Goal: Information Seeking & Learning: Learn about a topic

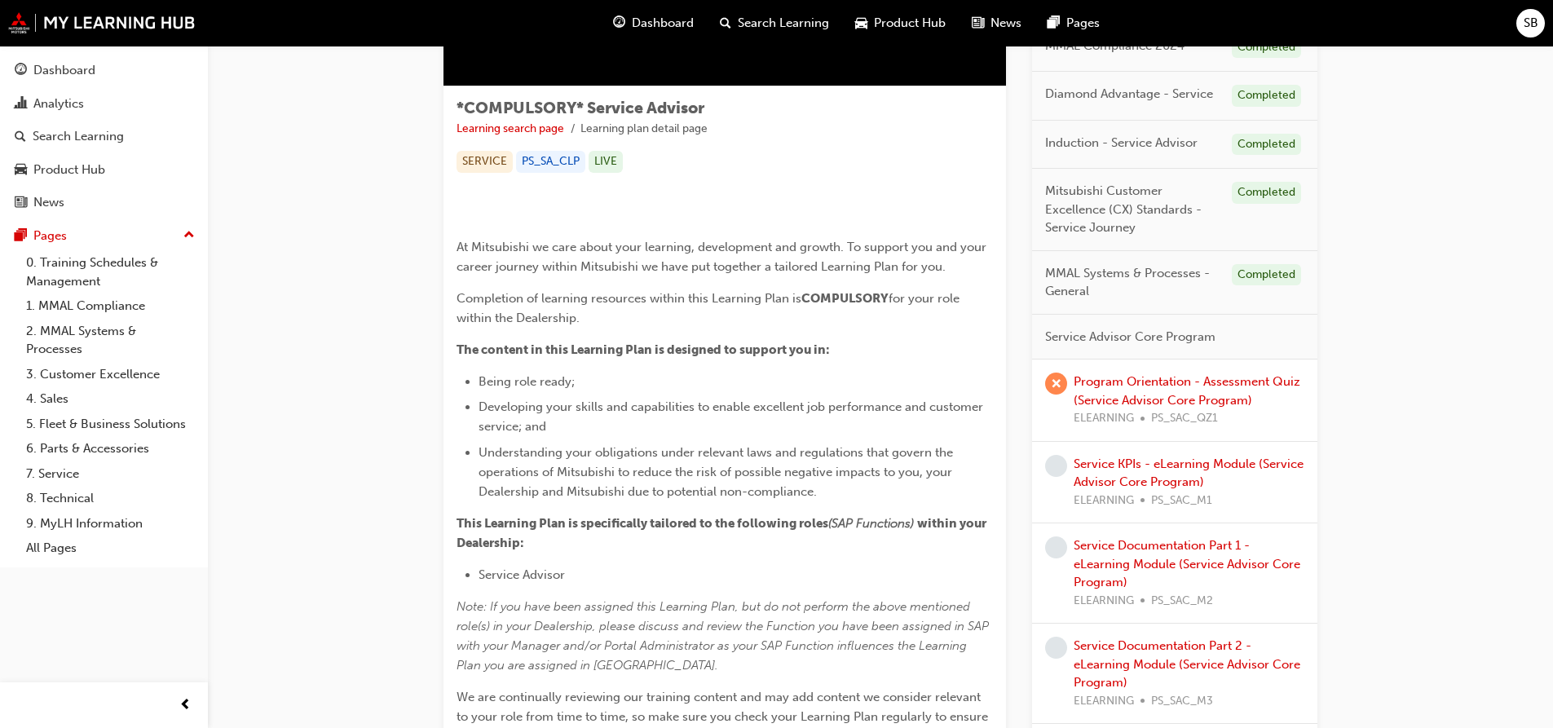
scroll to position [244, 0]
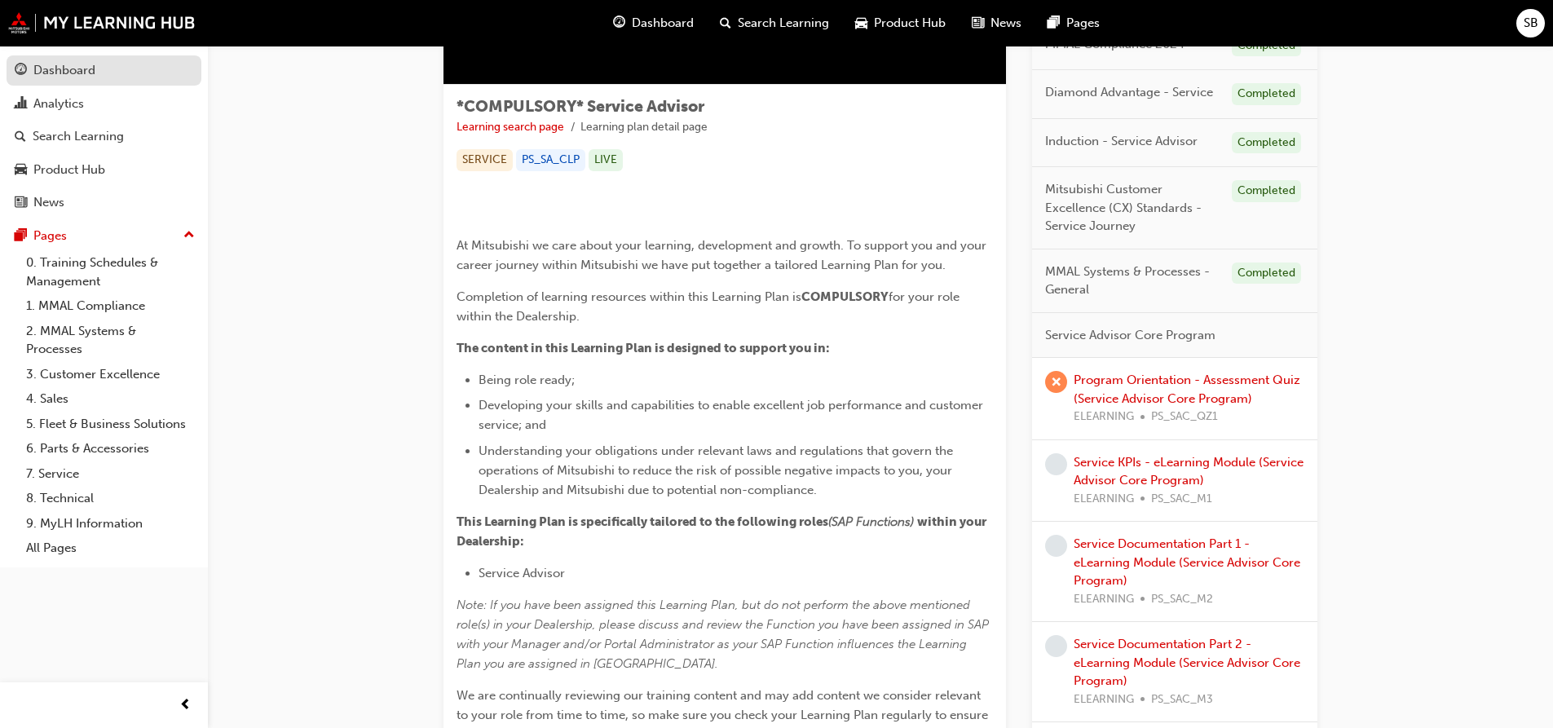
click at [63, 74] on div "Dashboard" at bounding box center [64, 70] width 62 height 19
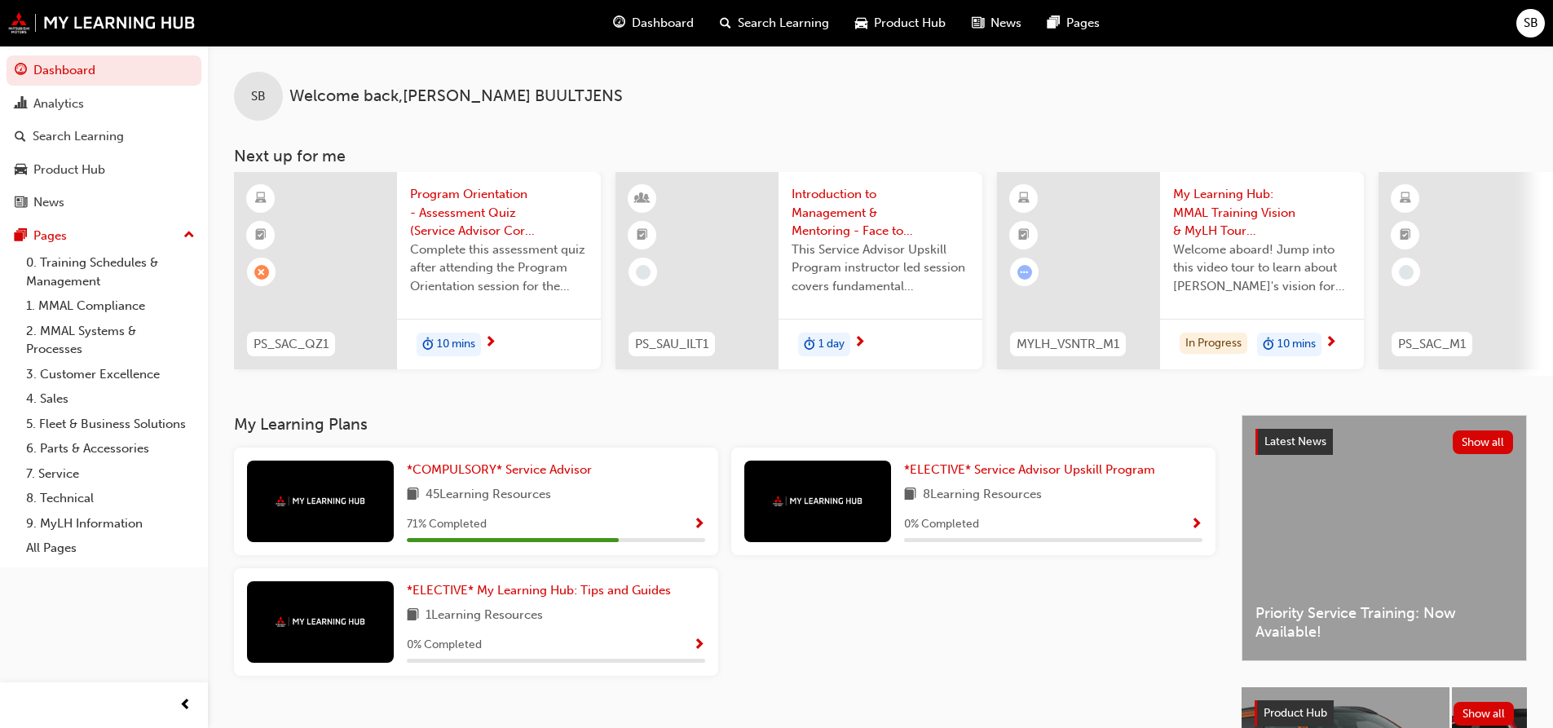
click at [696, 532] on span "Show Progress" at bounding box center [699, 525] width 12 height 15
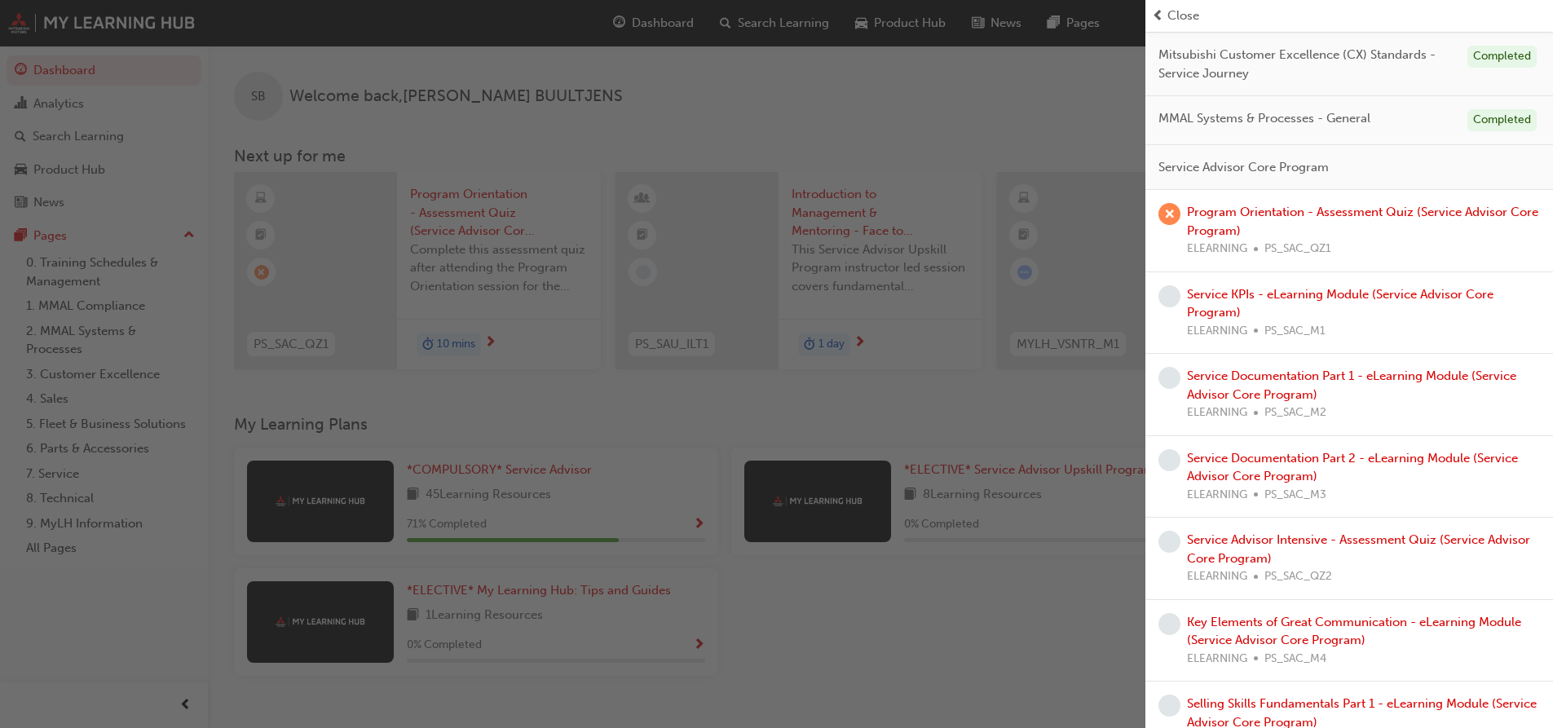
scroll to position [326, 0]
click at [1333, 216] on link "Program Orientation - Assessment Quiz (Service Advisor Core Program)" at bounding box center [1362, 220] width 351 height 33
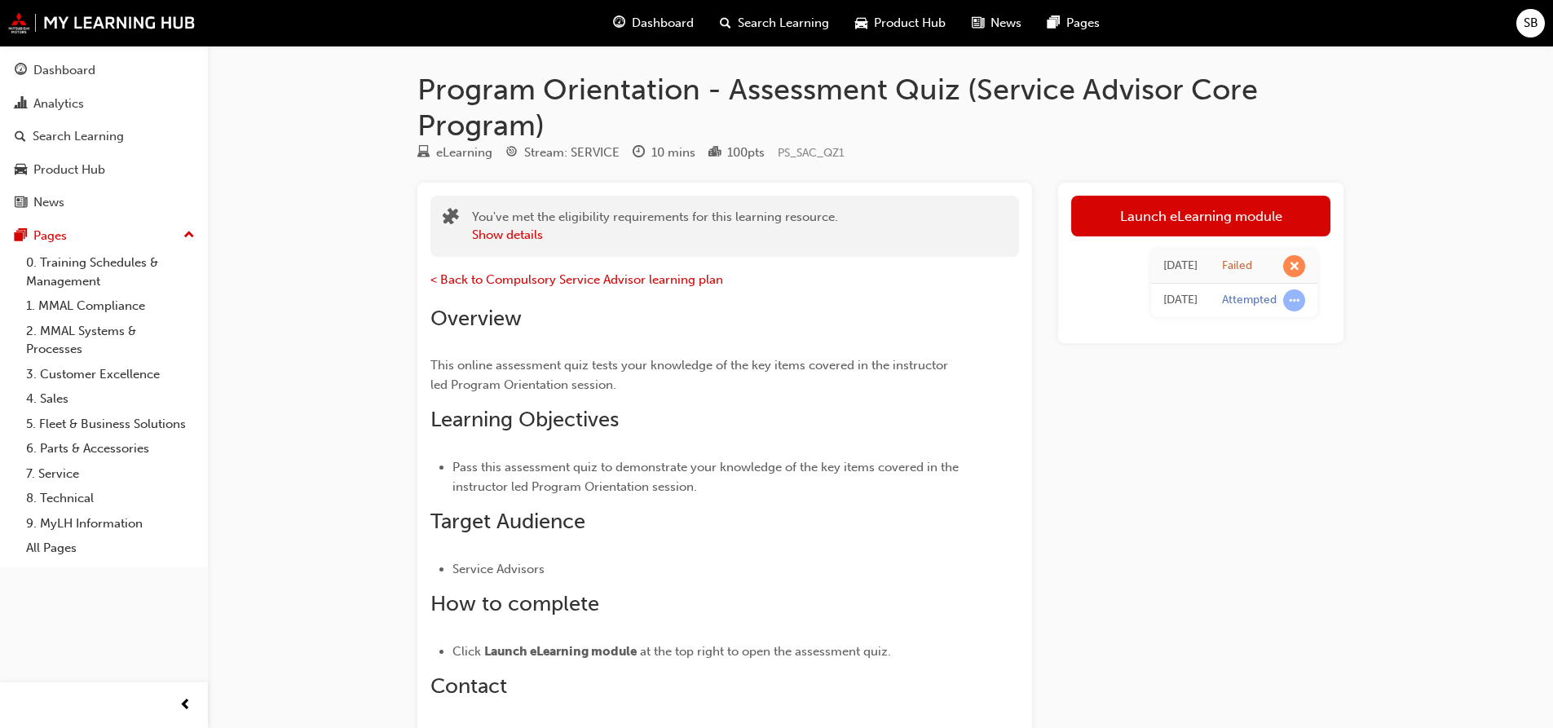
click at [1518, 31] on div "SB" at bounding box center [1530, 23] width 29 height 29
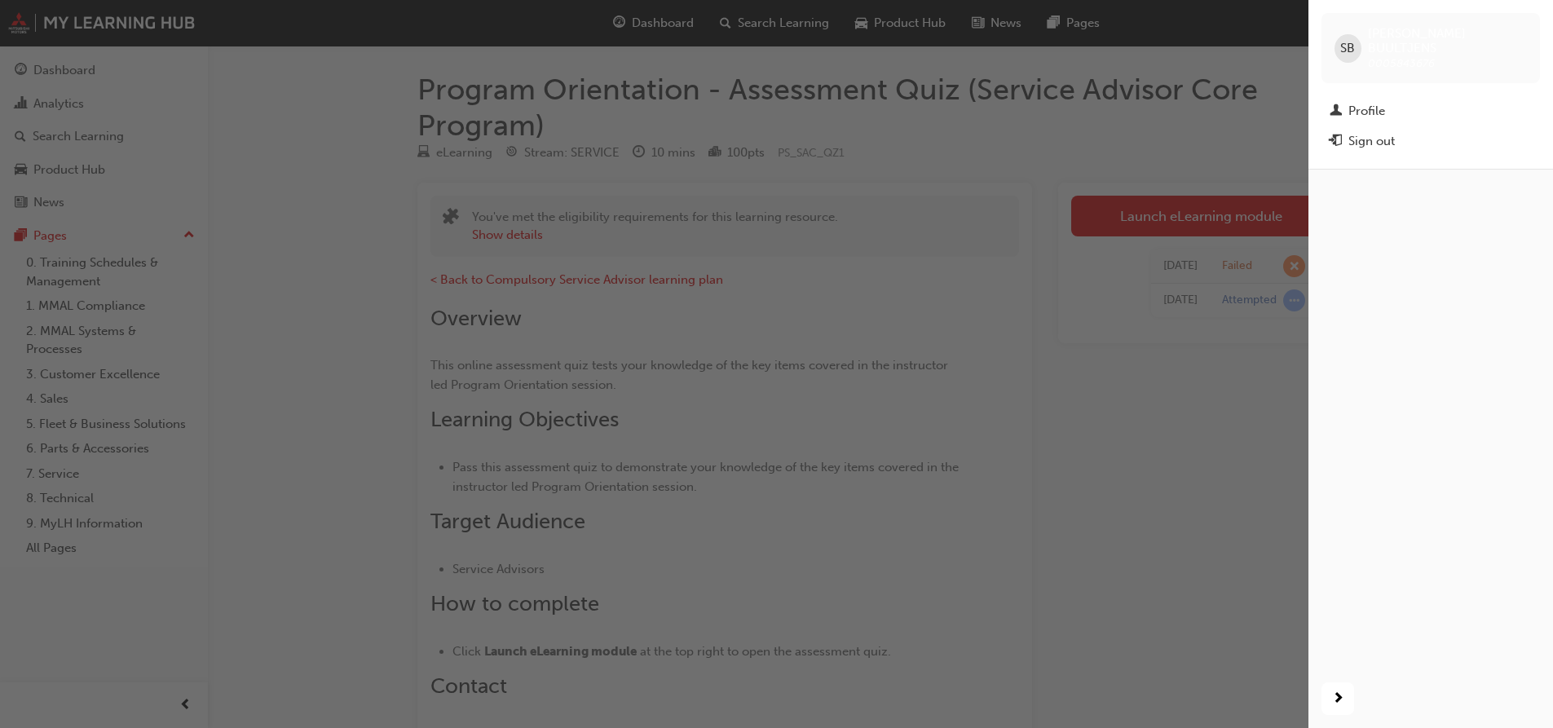
click at [1371, 132] on div "Sign out" at bounding box center [1371, 141] width 46 height 19
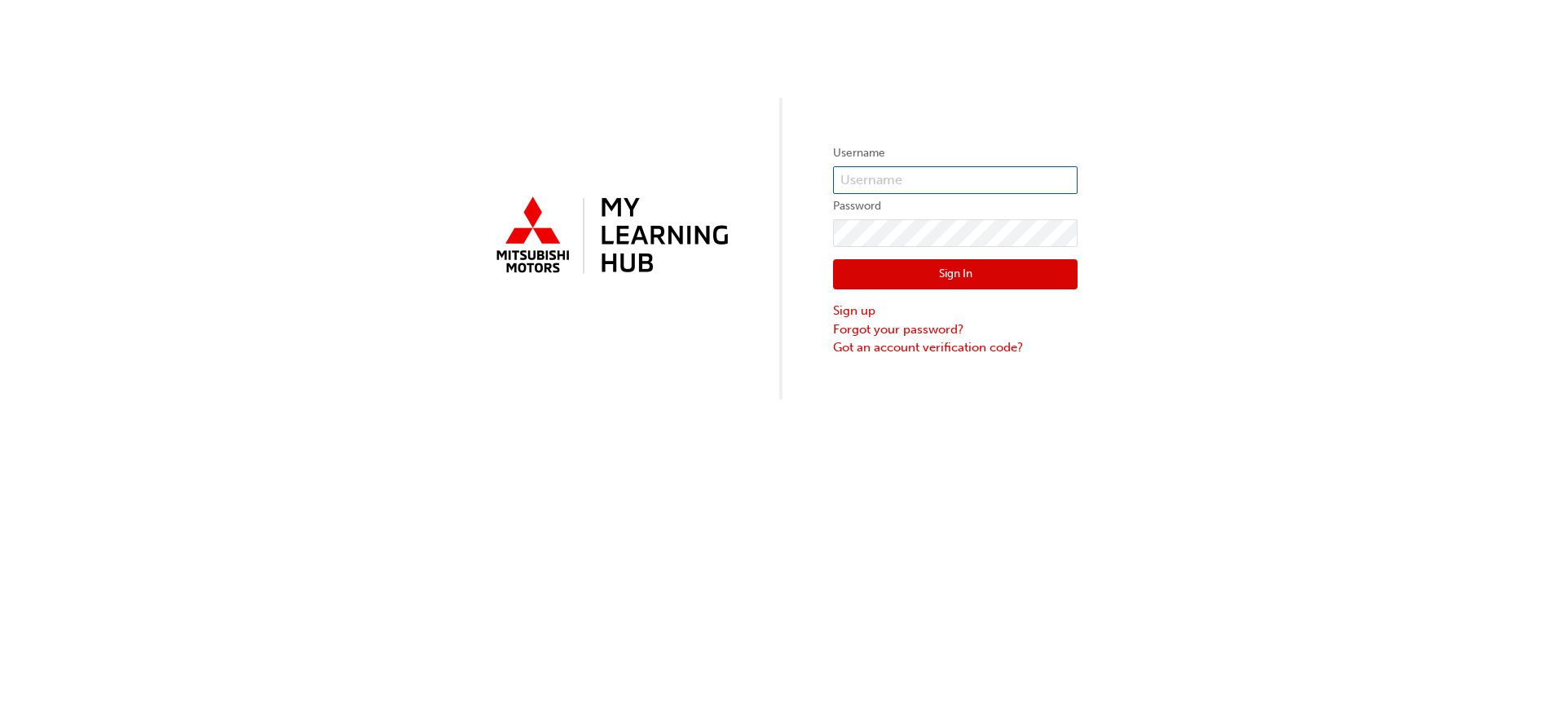
type input "[EMAIL_ADDRESS][DOMAIN_NAME]"
click at [941, 270] on button "Sign In" at bounding box center [955, 274] width 244 height 31
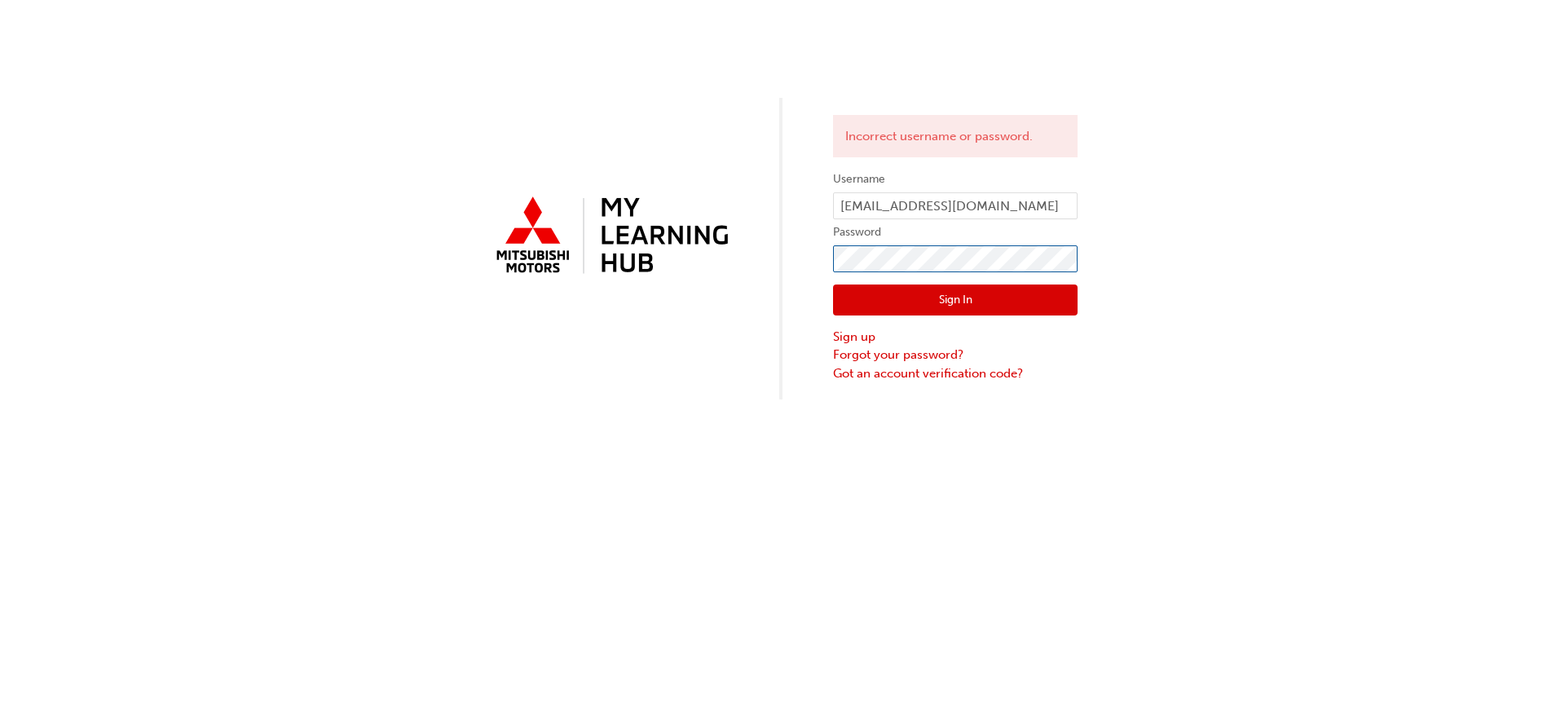
click button "Sign In" at bounding box center [955, 299] width 244 height 31
click at [768, 259] on div "Incorrect username or password. Username [EMAIL_ADDRESS][DOMAIN_NAME] Password …" at bounding box center [782, 199] width 1565 height 399
click button "Sign In" at bounding box center [955, 299] width 244 height 31
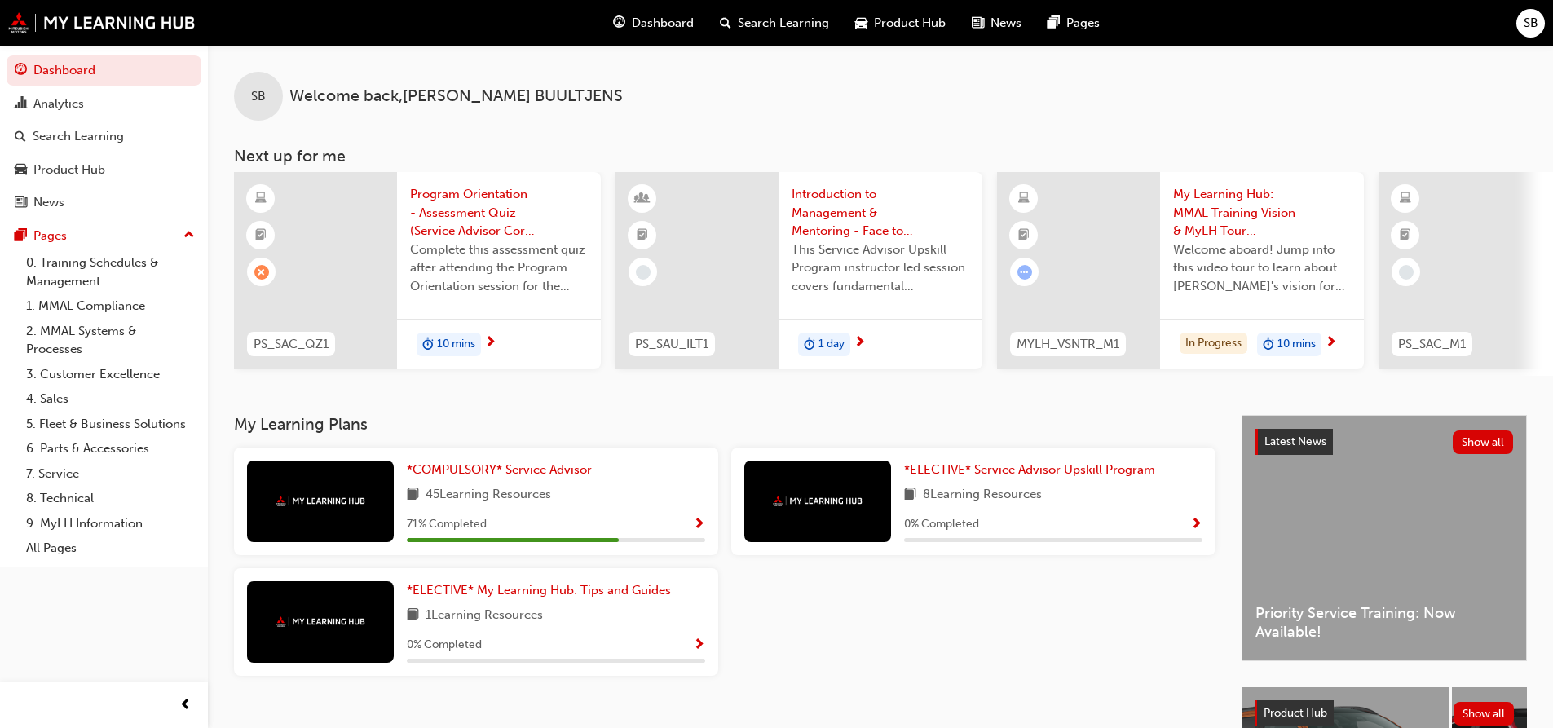
click at [629, 514] on div "*COMPULSORY* Service Advisor 45 Learning Resources 71 % Completed" at bounding box center [556, 500] width 298 height 81
click at [693, 524] on span "Show Progress" at bounding box center [699, 525] width 12 height 15
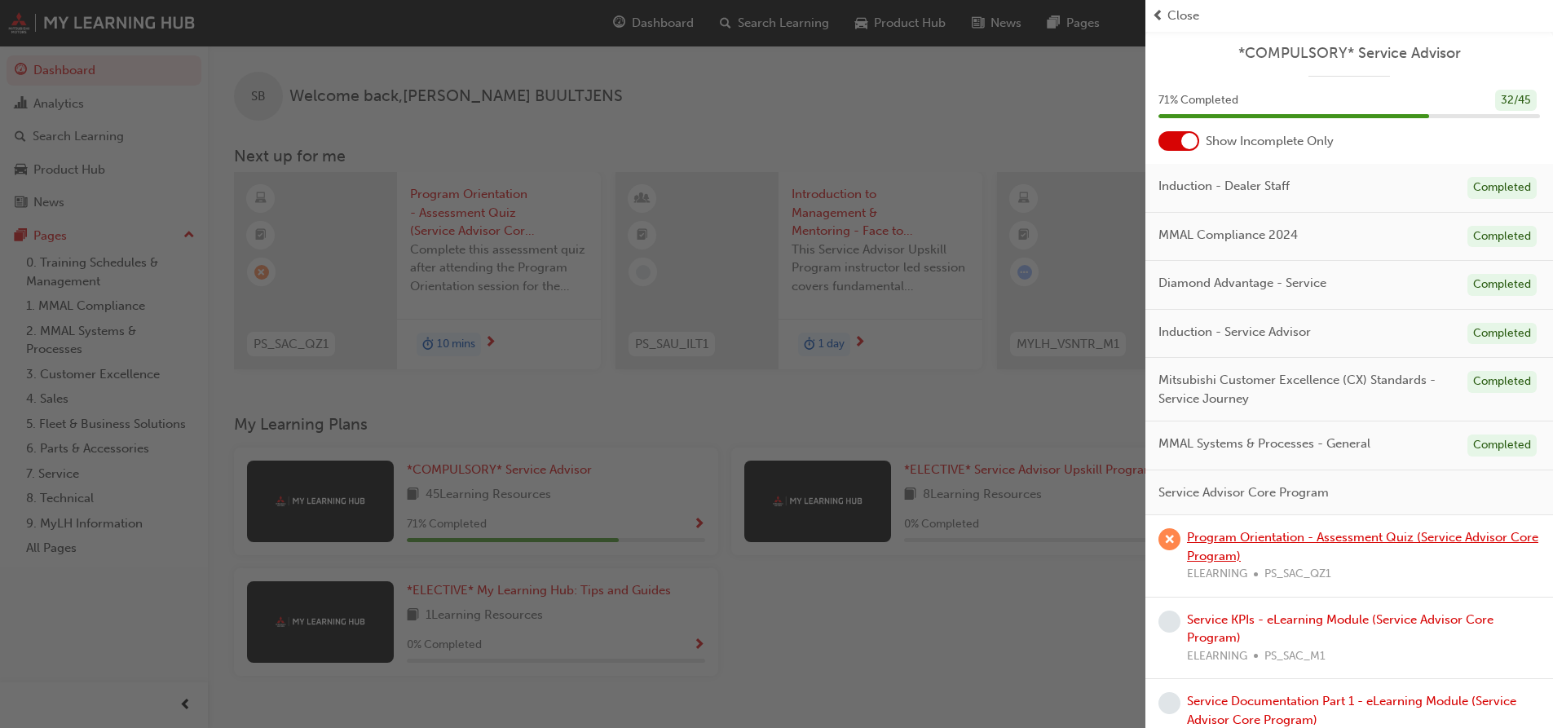
click at [1359, 538] on link "Program Orientation - Assessment Quiz (Service Advisor Core Program)" at bounding box center [1362, 546] width 351 height 33
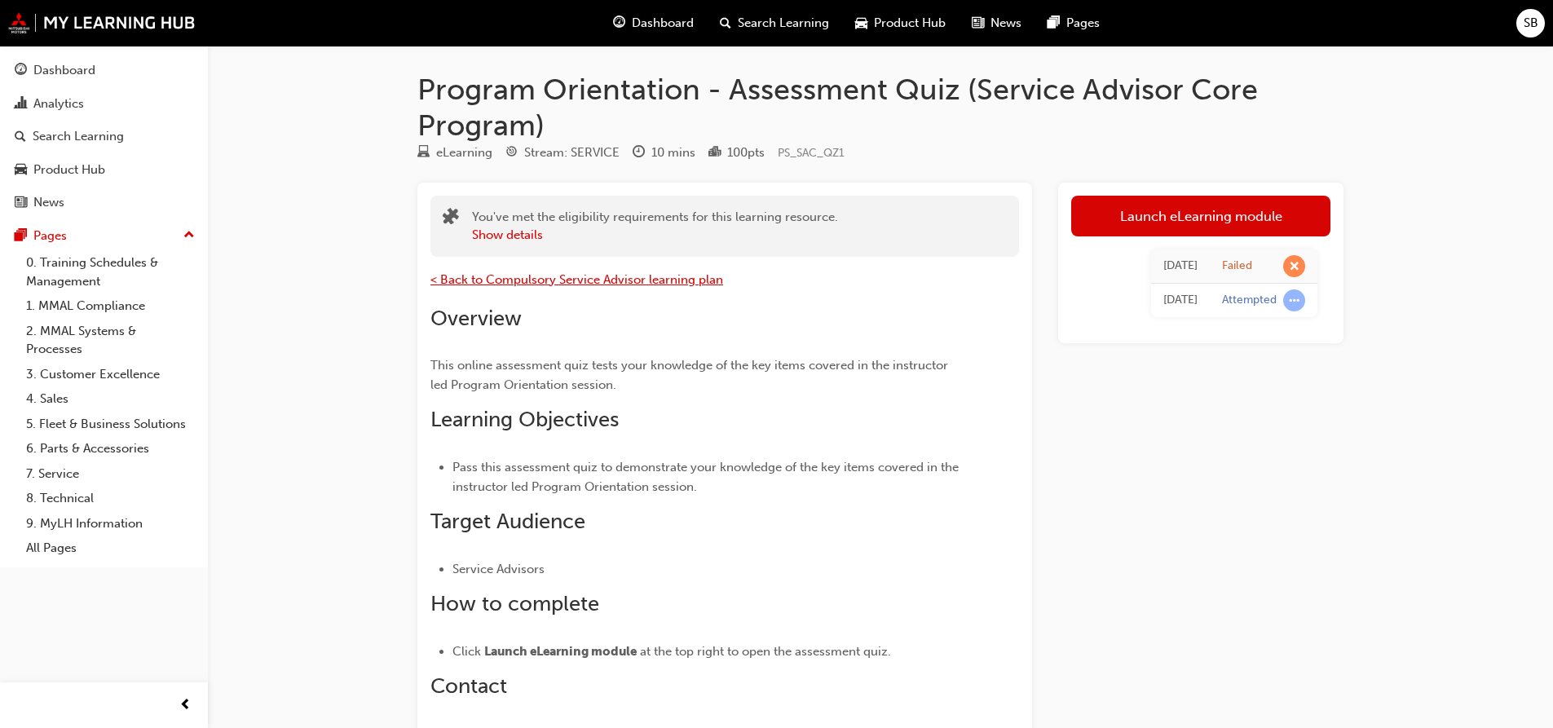
click at [506, 282] on span "< Back to Compulsory Service Advisor learning plan" at bounding box center [576, 279] width 293 height 15
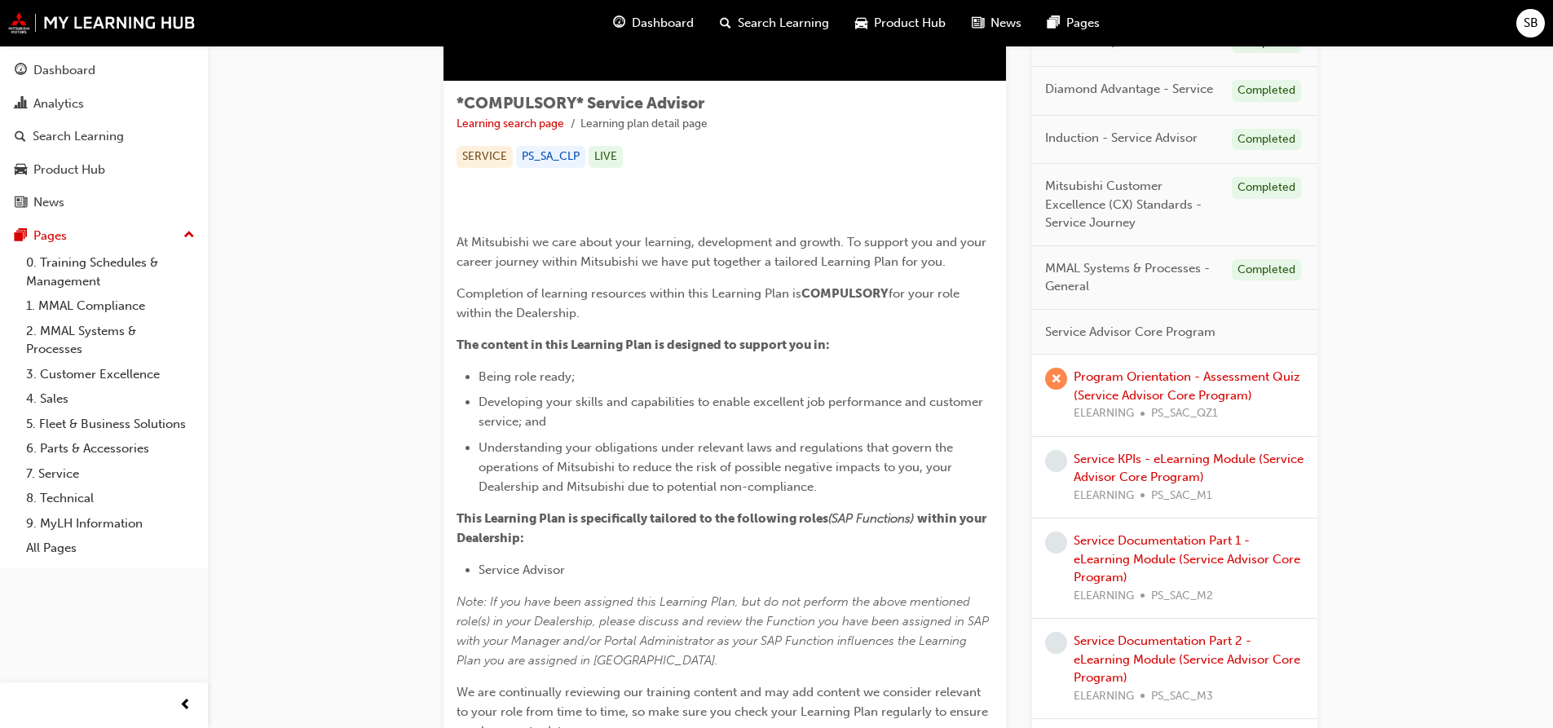
scroll to position [244, 0]
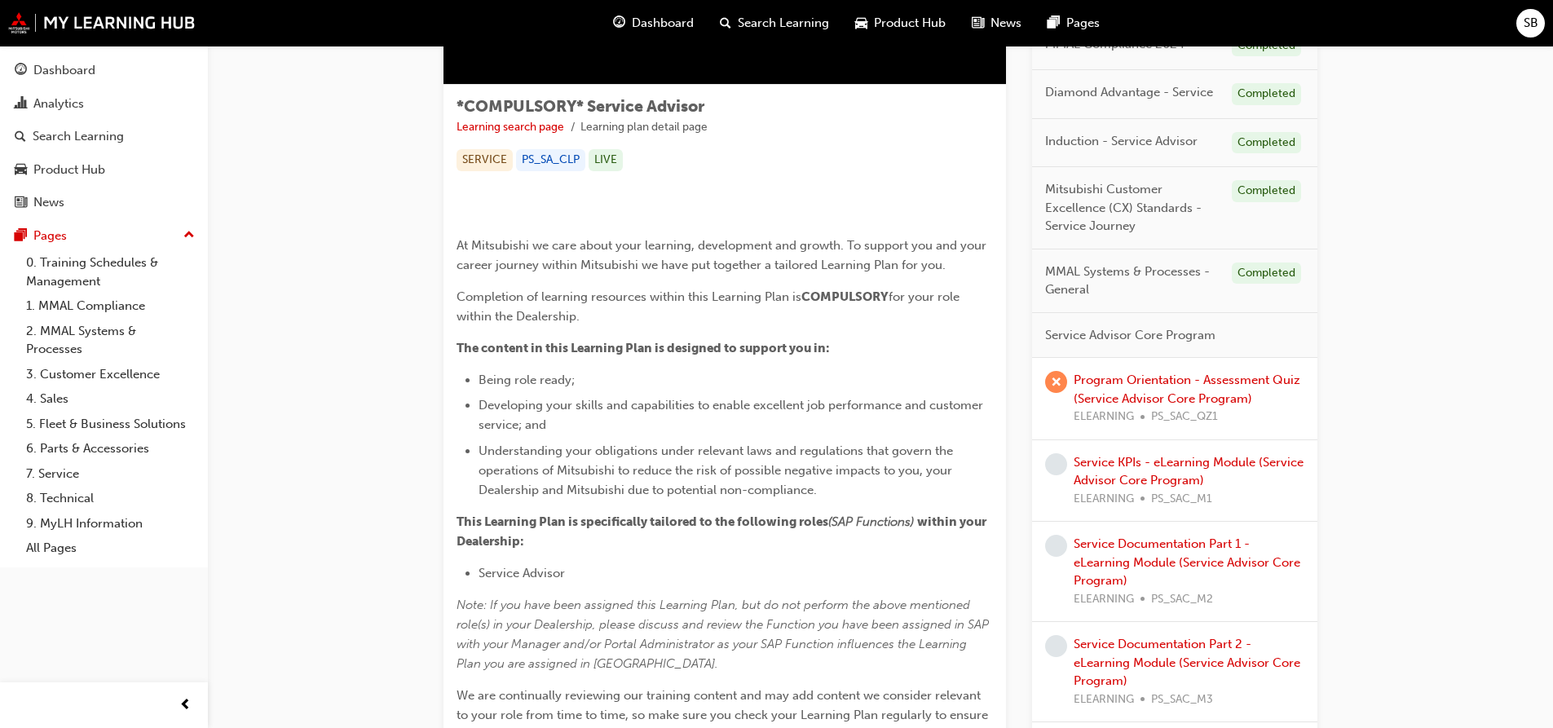
click at [1197, 272] on span "MMAL Systems & Processes - General" at bounding box center [1132, 280] width 174 height 37
click at [1143, 390] on div "Program Orientation - Assessment Quiz (Service Advisor Core Program) ELEARNING …" at bounding box center [1188, 398] width 231 height 55
click at [1143, 395] on link "Program Orientation - Assessment Quiz (Service Advisor Core Program)" at bounding box center [1186, 388] width 227 height 33
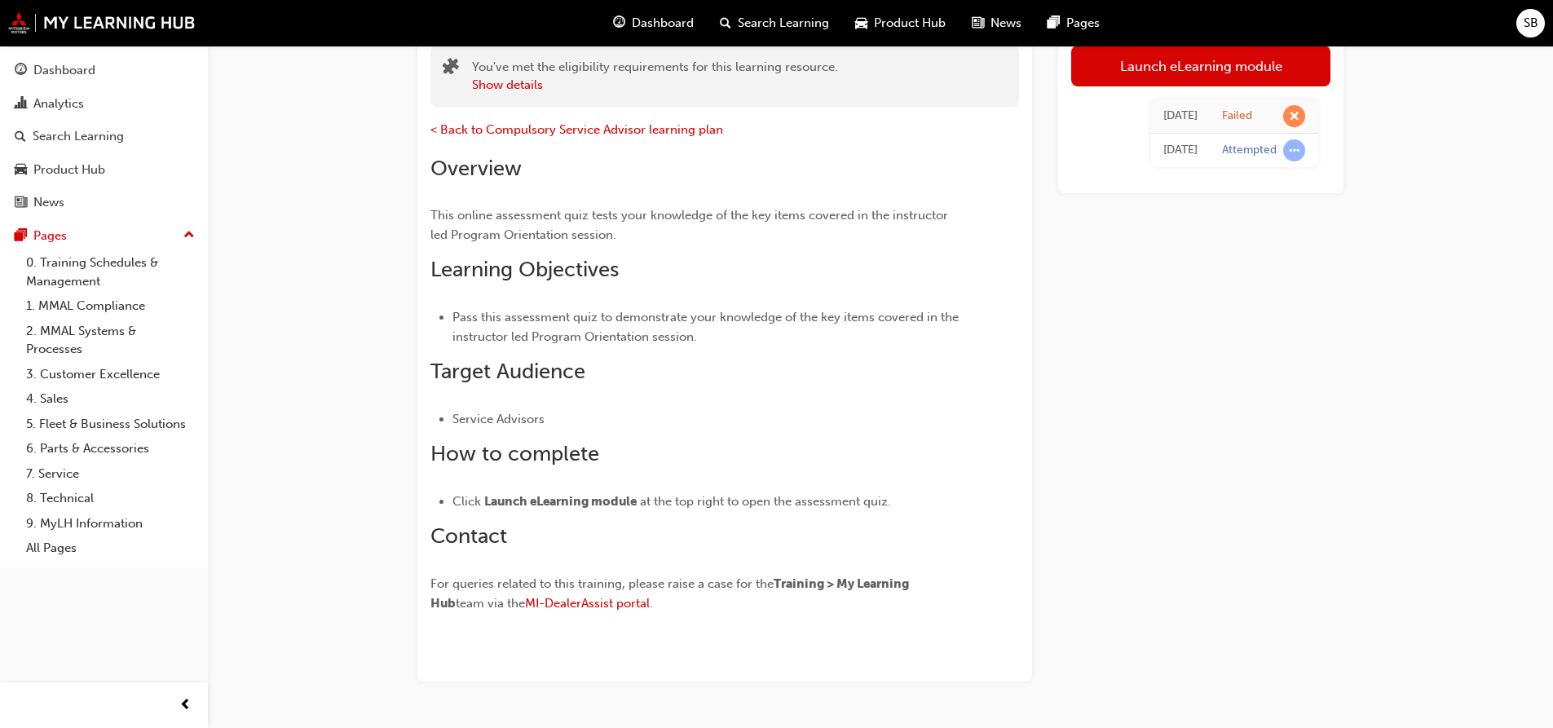
scroll to position [196, 0]
